Goal: Task Accomplishment & Management: Use online tool/utility

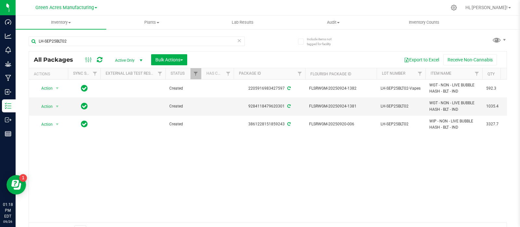
click at [471, 162] on div "Action Action Adjust qty Create package Edit attributes Global inventory Locate…" at bounding box center [268, 151] width 478 height 143
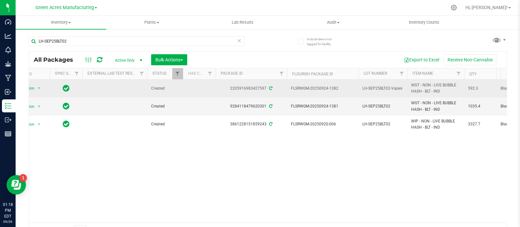
scroll to position [0, 19]
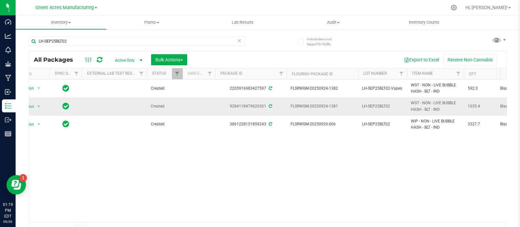
drag, startPoint x: 340, startPoint y: 106, endPoint x: 319, endPoint y: 106, distance: 21.1
click at [319, 106] on span "FLSRWGM-20250924-1381" at bounding box center [323, 106] width 64 height 6
copy span "0924-1381"
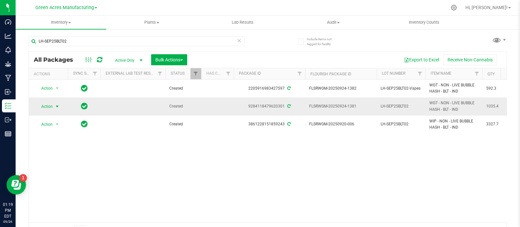
click at [55, 106] on span "select" at bounding box center [57, 106] width 5 height 5
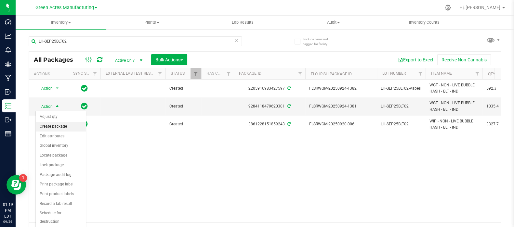
click at [60, 126] on li "Create package" at bounding box center [61, 127] width 50 height 10
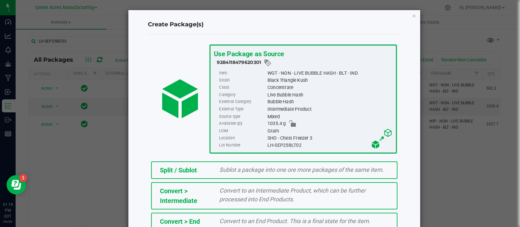
scroll to position [88, 0]
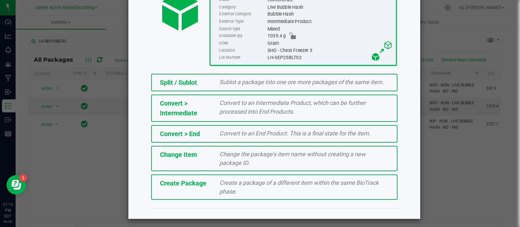
click at [229, 186] on div "Create a package of a different item within the same BioTrack phase." at bounding box center [304, 188] width 179 height 18
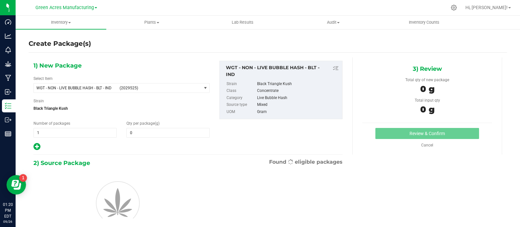
type input "0.0000"
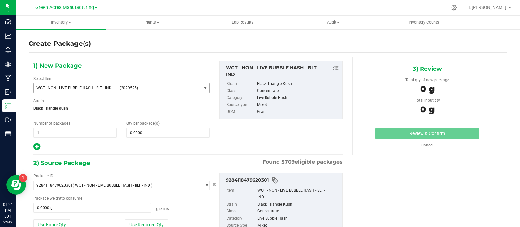
click at [112, 89] on span "WGT - NON - LIVE BUBBLE HASH - BLT - IND" at bounding box center [75, 88] width 79 height 5
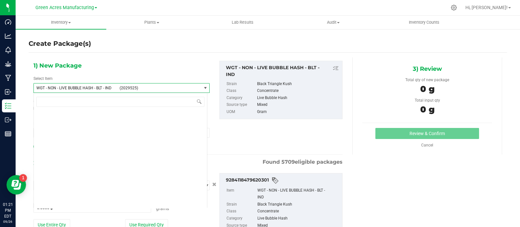
scroll to position [152381, 0]
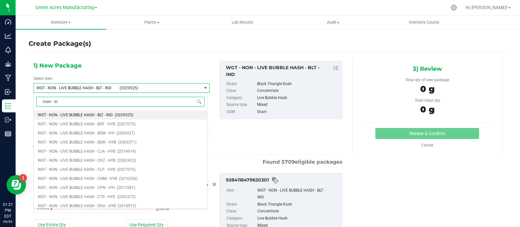
type input "rosin - blt"
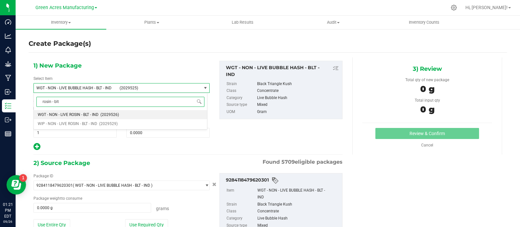
scroll to position [0, 0]
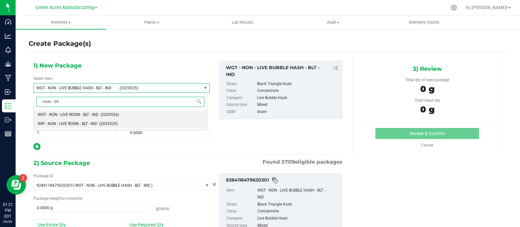
click at [103, 125] on span "(2029529)" at bounding box center [108, 124] width 19 height 5
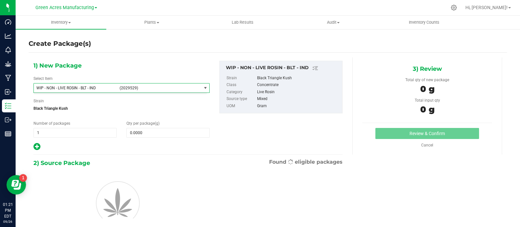
type input "0.0000"
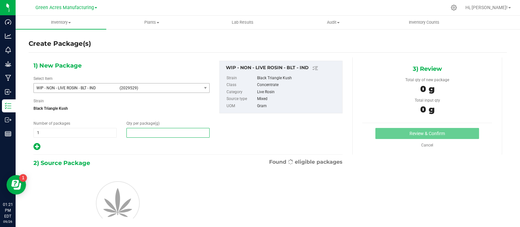
click at [146, 133] on span at bounding box center [168, 133] width 83 height 10
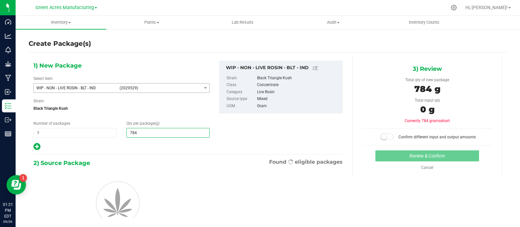
type input "784."
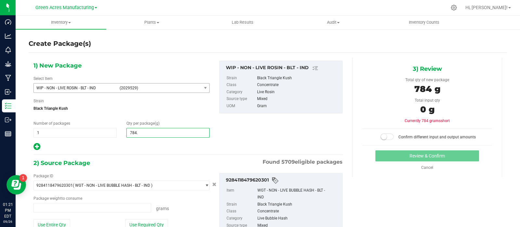
type input "0.0000 g"
type input "784.7"
type input "784.7000"
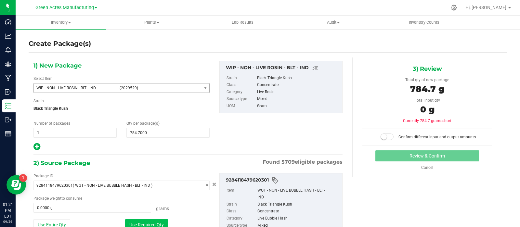
click at [142, 222] on button "Use Required Qty" at bounding box center [146, 225] width 43 height 11
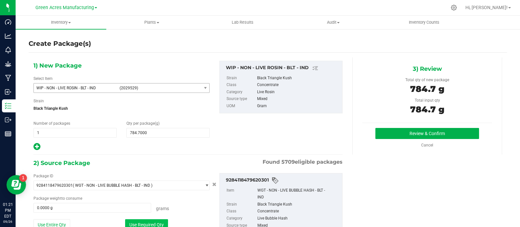
type input "784.7000 g"
click at [385, 131] on button "Review & Confirm" at bounding box center [428, 133] width 104 height 11
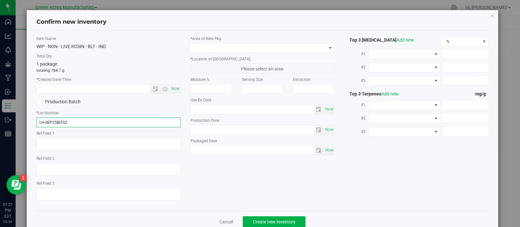
click at [44, 125] on input "LH-SEP25BLT02" at bounding box center [108, 123] width 144 height 10
type input "LHR-SEP25BLT02"
click at [173, 87] on span "Now" at bounding box center [175, 88] width 11 height 9
type input "[DATE] 1:21 PM"
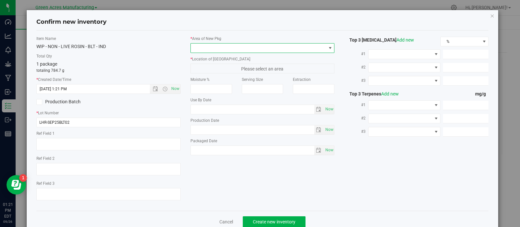
click at [210, 46] on span at bounding box center [259, 48] width 136 height 9
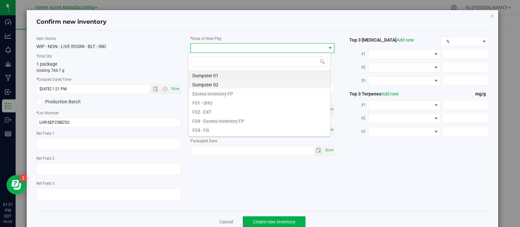
scroll to position [9, 142]
click at [216, 101] on li "F01 - SHO" at bounding box center [260, 102] width 142 height 9
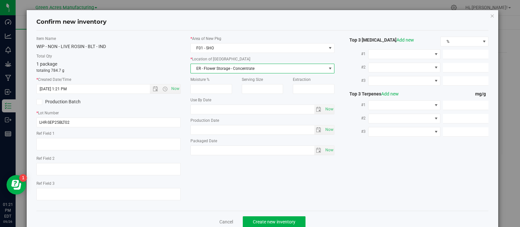
click at [212, 67] on span "ER - Flower Storage - Concentrate" at bounding box center [259, 68] width 136 height 9
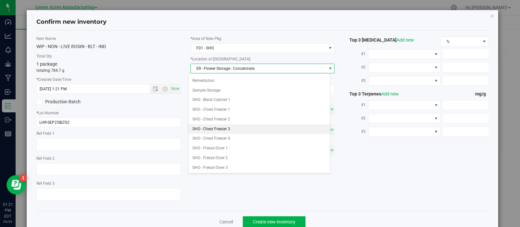
scroll to position [115, 0]
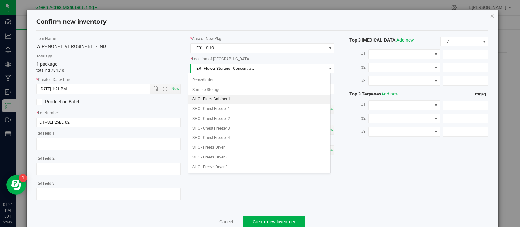
click at [222, 99] on li "SHO - Black Cabinet 1" at bounding box center [260, 100] width 142 height 10
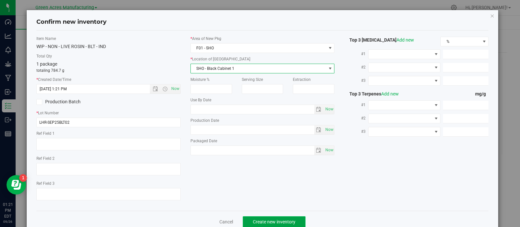
click at [254, 218] on button "Create new inventory" at bounding box center [274, 222] width 63 height 11
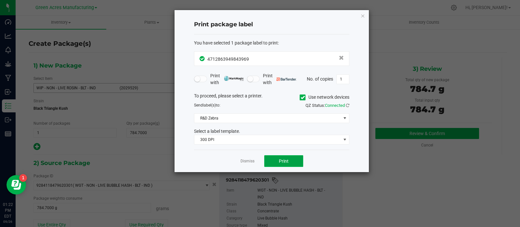
click at [283, 159] on span "Print" at bounding box center [284, 161] width 10 height 5
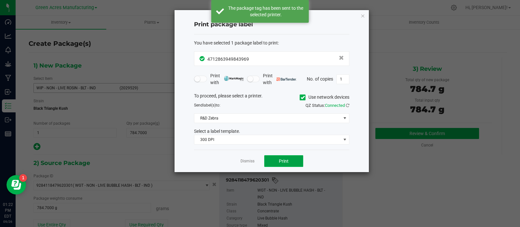
click at [283, 159] on span "Print" at bounding box center [284, 161] width 10 height 5
click at [250, 161] on link "Dismiss" at bounding box center [248, 162] width 14 height 6
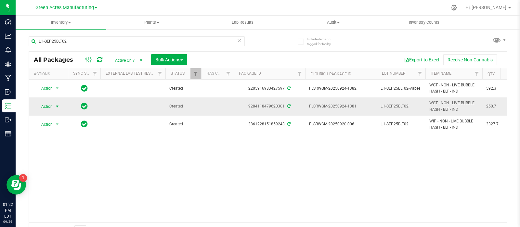
click at [52, 108] on span "Action" at bounding box center [44, 106] width 18 height 9
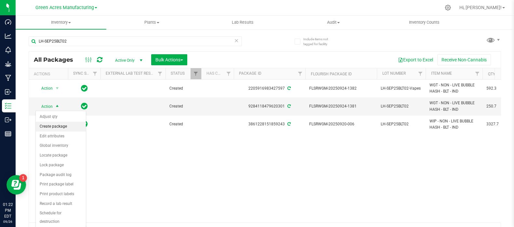
click at [59, 127] on li "Create package" at bounding box center [61, 127] width 50 height 10
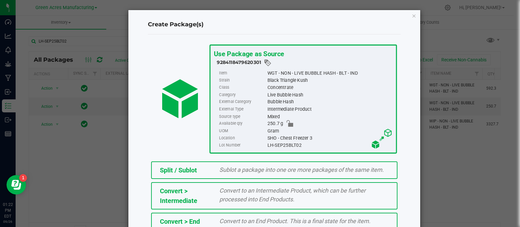
scroll to position [88, 0]
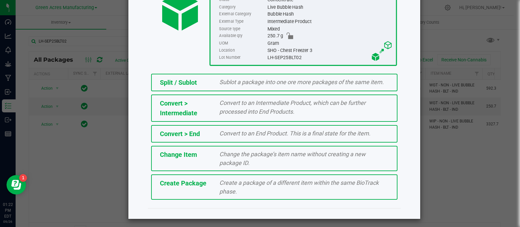
click at [222, 190] on span "Create a package of a different item within the same BioTrack phase." at bounding box center [299, 188] width 159 height 16
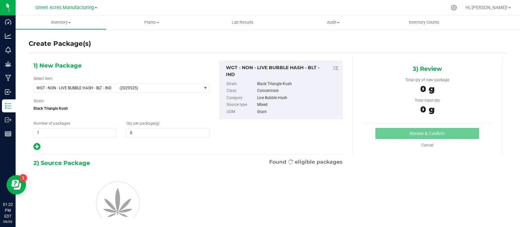
type input "0.0000"
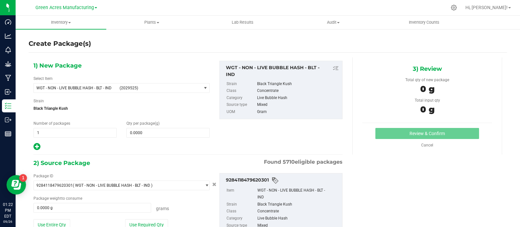
click at [119, 83] on div "Select Item WGT - NON - LIVE BUBBLE HASH - BLT - IND (2029525) 007UP - Flower 0…" at bounding box center [121, 84] width 176 height 17
click at [122, 88] on span "(2029525)" at bounding box center [159, 88] width 79 height 5
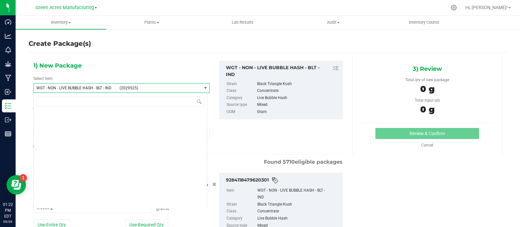
scroll to position [152381, 0]
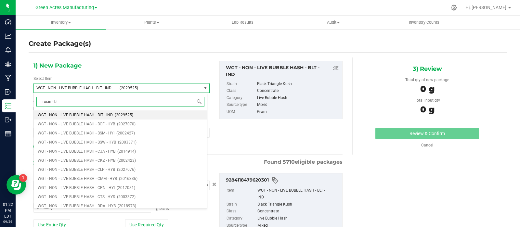
type input "rosin - blt"
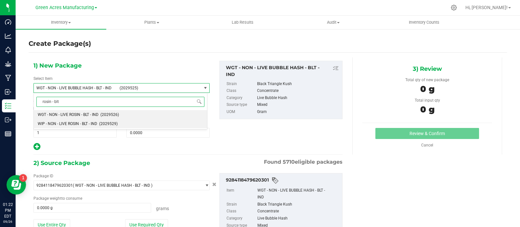
click at [101, 123] on span "(2029529)" at bounding box center [108, 124] width 19 height 5
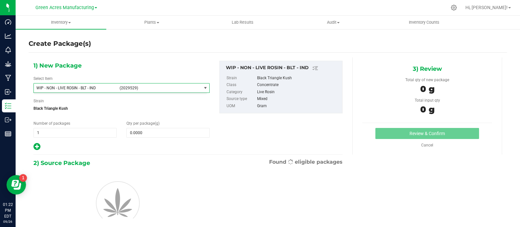
type input "0.0000"
click at [156, 90] on span "WIP - NON - LIVE ROSIN - BLT - IND (2029529)" at bounding box center [117, 88] width 167 height 9
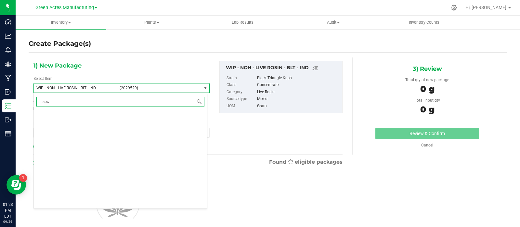
type input "sock"
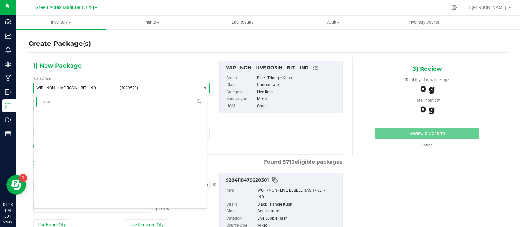
type input "0.0000 g"
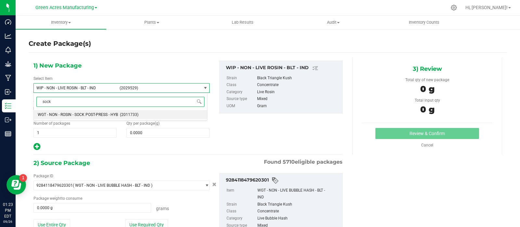
scroll to position [0, 0]
click at [113, 113] on span "WGT - NON - ROSIN - SOCK POST-PRESS - HYB" at bounding box center [78, 115] width 80 height 5
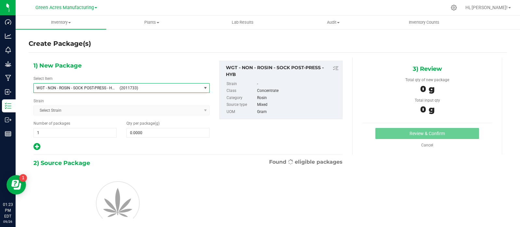
type input "0.0000"
click at [142, 132] on span at bounding box center [168, 133] width 83 height 10
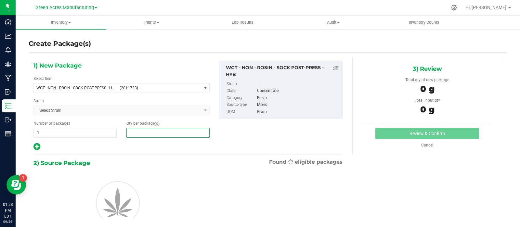
scroll to position [23, 0]
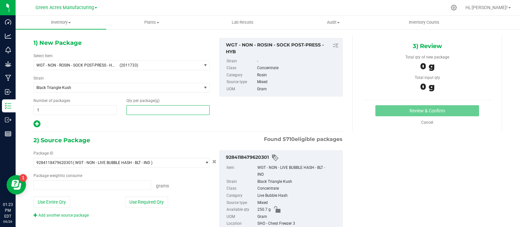
type input "0.0000 g"
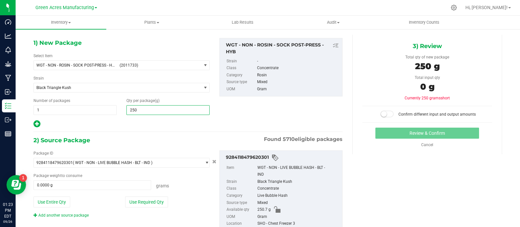
type input "2507"
type input "2,507.0000"
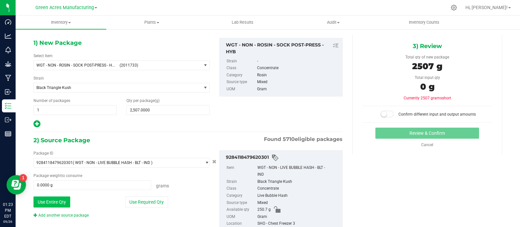
click at [48, 197] on button "Use Entire Qty" at bounding box center [51, 202] width 37 height 11
type input "250.7000 g"
click at [136, 109] on span "2,507.0000 2507" at bounding box center [168, 110] width 83 height 10
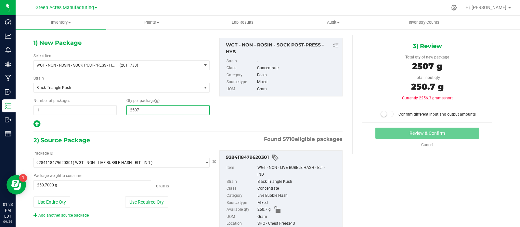
type input "250.7"
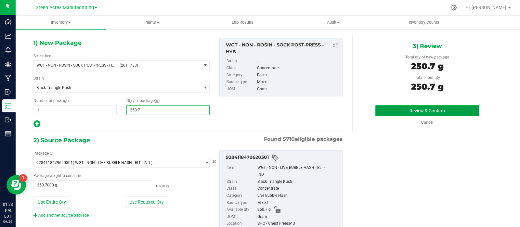
type input "250.7000"
click at [397, 110] on button "Review & Confirm" at bounding box center [428, 110] width 104 height 11
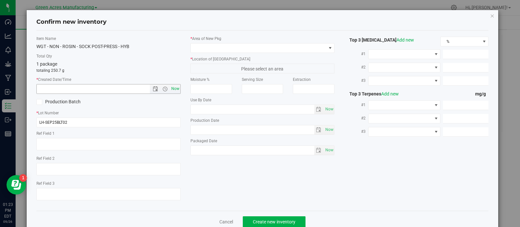
click at [170, 87] on span "Now" at bounding box center [175, 88] width 11 height 9
type input "[DATE] 1:23 PM"
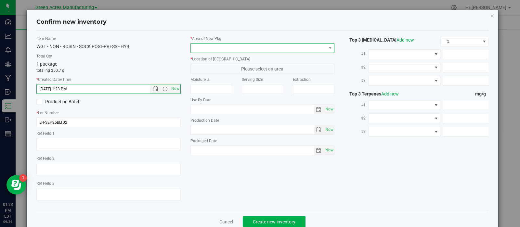
click at [222, 48] on span at bounding box center [259, 48] width 136 height 9
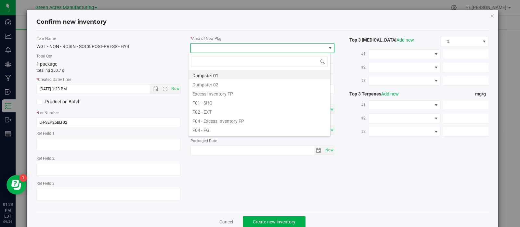
scroll to position [9, 142]
click at [220, 102] on li "F01 - SHO" at bounding box center [260, 102] width 142 height 9
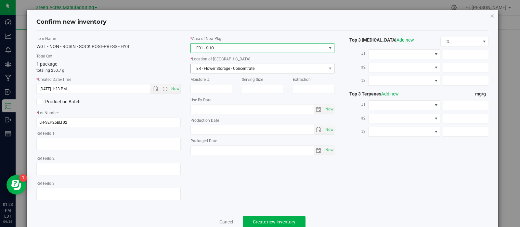
click at [216, 64] on span "ER - Flower Storage - Concentrate" at bounding box center [263, 69] width 144 height 10
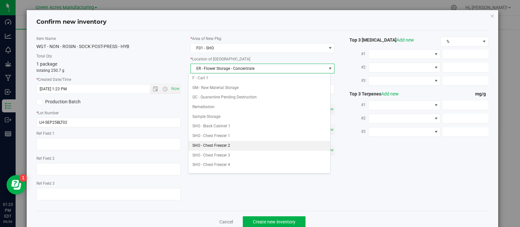
scroll to position [103, 0]
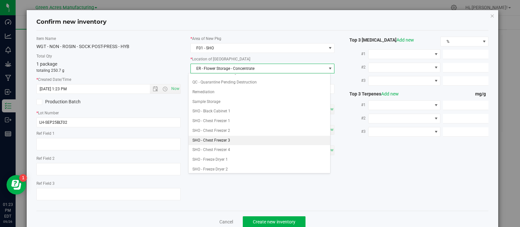
click at [221, 139] on li "SHO - Chest Freezer 3" at bounding box center [260, 141] width 142 height 10
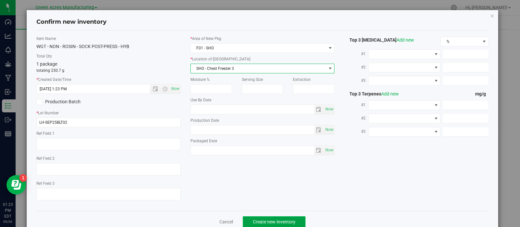
click at [246, 219] on button "Create new inventory" at bounding box center [274, 222] width 63 height 11
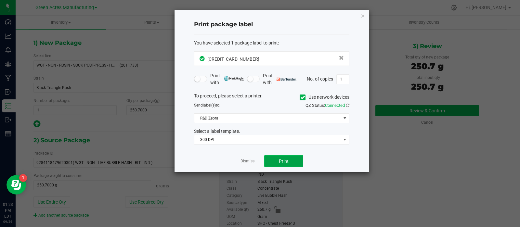
click at [272, 161] on button "Print" at bounding box center [283, 161] width 39 height 12
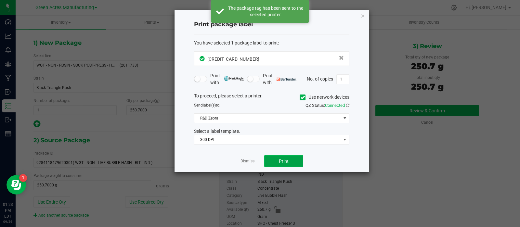
click at [272, 161] on button "Print" at bounding box center [283, 161] width 39 height 12
click at [252, 160] on link "Dismiss" at bounding box center [248, 162] width 14 height 6
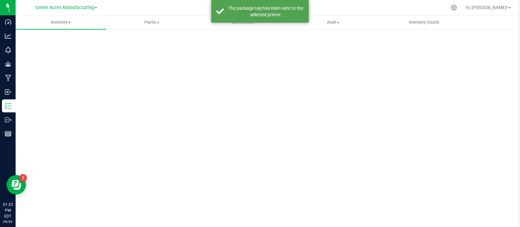
scroll to position [5, 0]
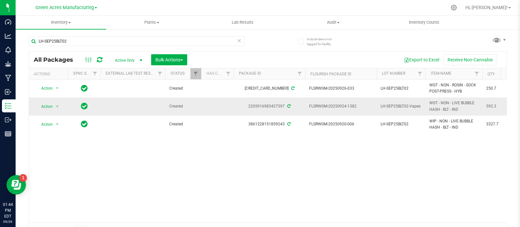
click at [402, 105] on span "LH-SEP25BLT02-Vapes" at bounding box center [401, 106] width 41 height 6
click at [402, 105] on input "LH-SEP25BLT02-Vapes" at bounding box center [400, 106] width 47 height 10
click at [486, 106] on span "592.3" at bounding box center [498, 106] width 25 height 6
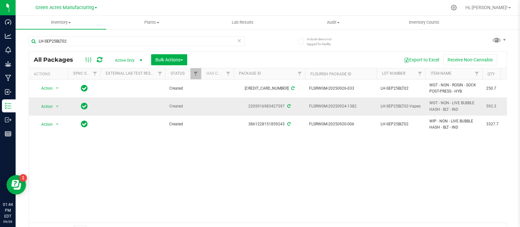
copy span "592.3"
